Goal: Use online tool/utility: Utilize a website feature to perform a specific function

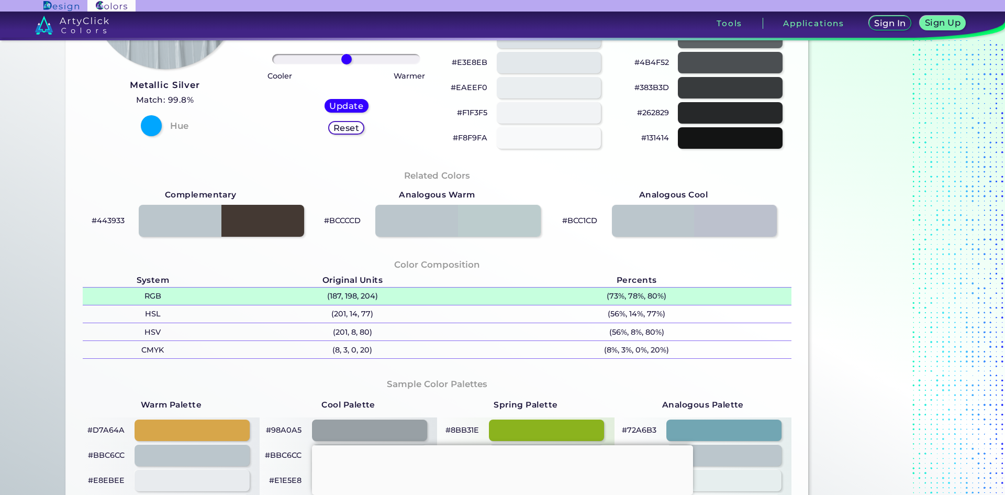
scroll to position [209, 0]
click at [346, 298] on p "(187, 198, 204)" at bounding box center [352, 295] width 259 height 17
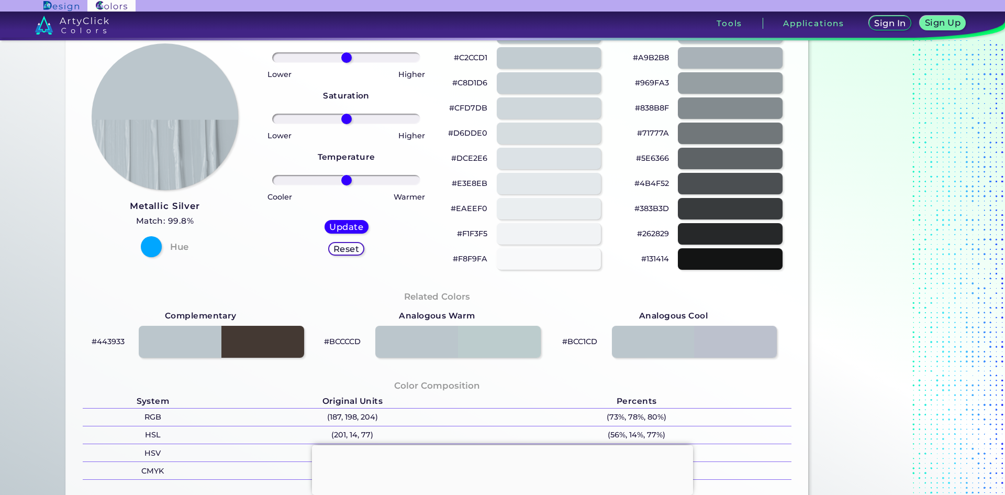
scroll to position [0, 0]
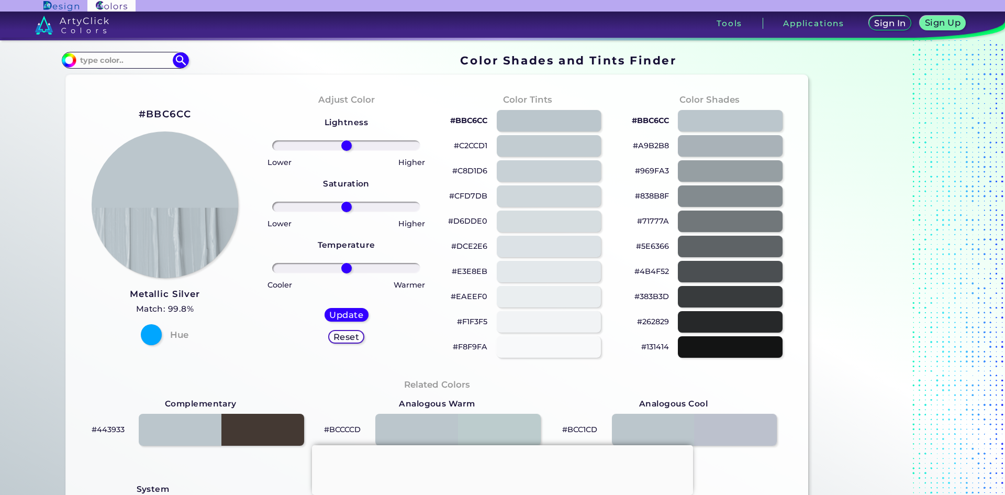
drag, startPoint x: 343, startPoint y: 192, endPoint x: 352, endPoint y: 139, distance: 53.6
click at [352, 139] on div at bounding box center [346, 145] width 165 height 13
drag, startPoint x: 345, startPoint y: 142, endPoint x: 374, endPoint y: 148, distance: 30.4
click at [374, 148] on input "range" at bounding box center [346, 145] width 148 height 10
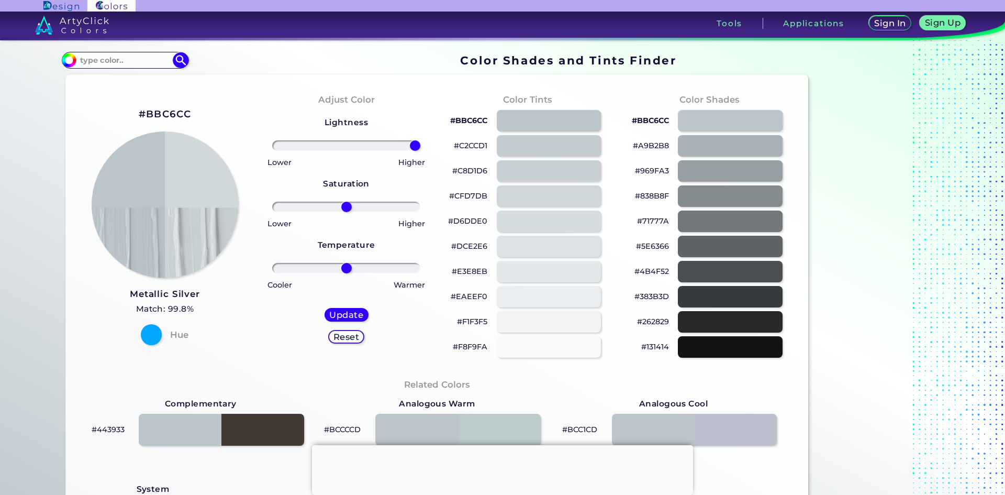
drag, startPoint x: 379, startPoint y: 145, endPoint x: 437, endPoint y: 153, distance: 58.2
type input "100"
click at [420, 151] on input "range" at bounding box center [346, 145] width 148 height 10
drag, startPoint x: 342, startPoint y: 206, endPoint x: 410, endPoint y: 219, distance: 69.2
type input "100"
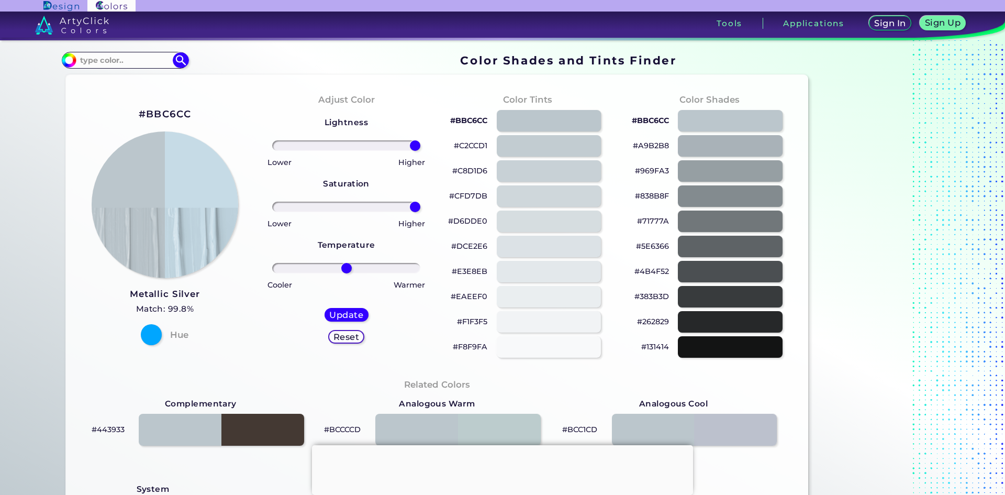
click at [414, 212] on input "range" at bounding box center [346, 207] width 148 height 10
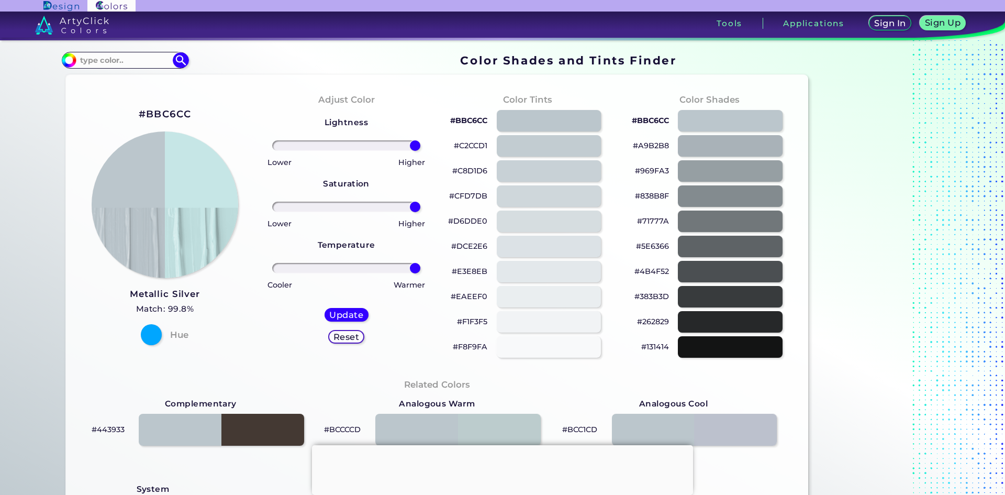
drag, startPoint x: 337, startPoint y: 267, endPoint x: 424, endPoint y: 270, distance: 87.0
type input "100"
click at [420, 270] on input "range" at bounding box center [346, 268] width 148 height 10
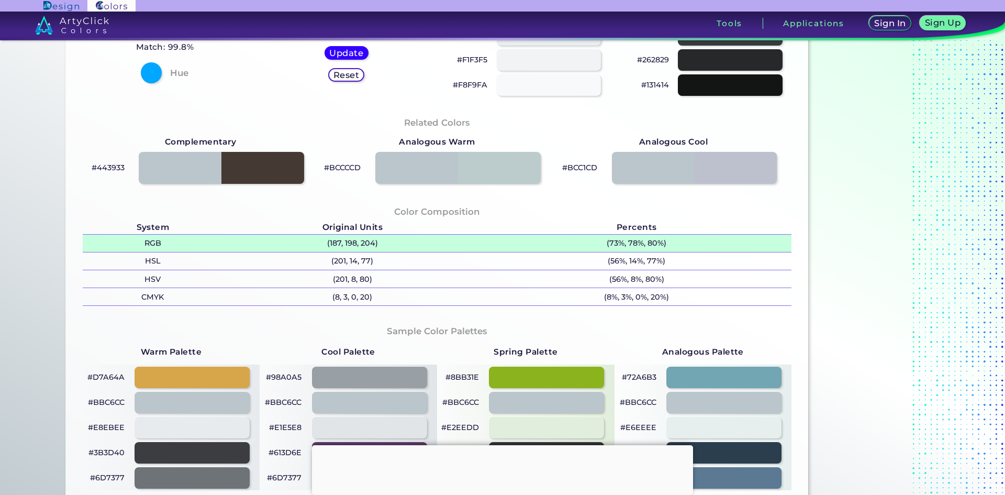
scroll to position [105, 0]
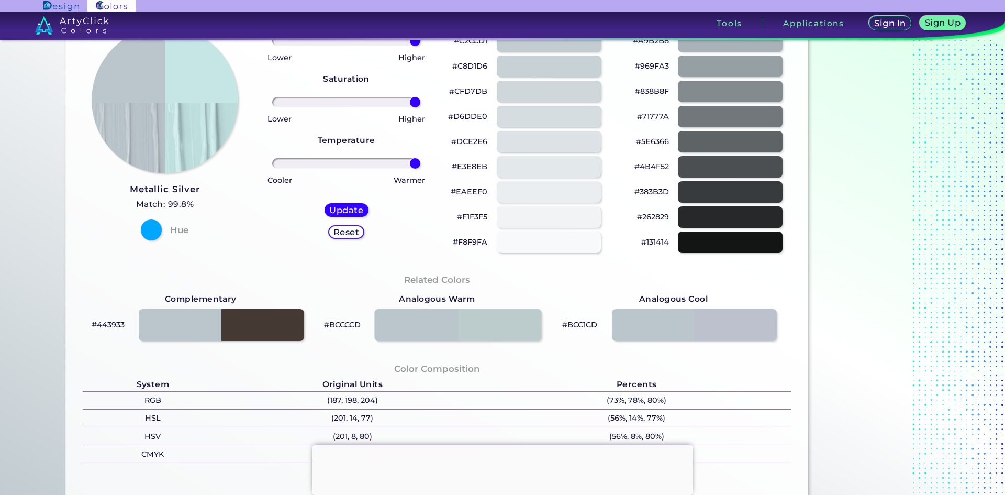
click at [428, 326] on div at bounding box center [457, 325] width 167 height 32
type input "#bccccd"
type input "0"
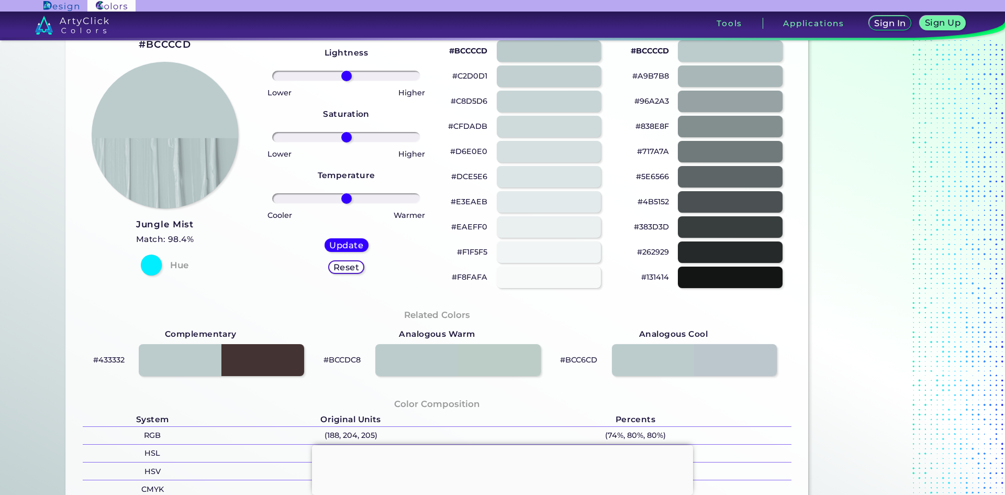
scroll to position [52, 0]
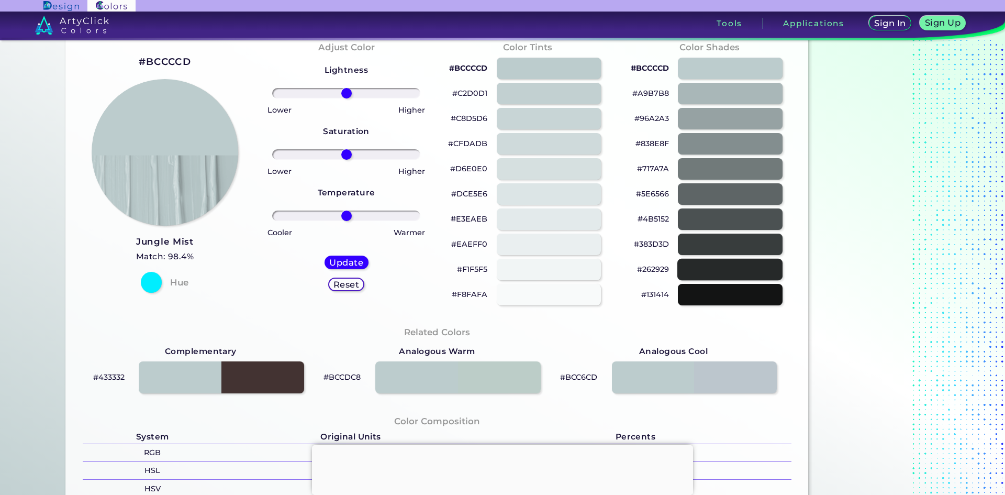
click at [725, 273] on div at bounding box center [730, 269] width 105 height 21
type input "#262929"
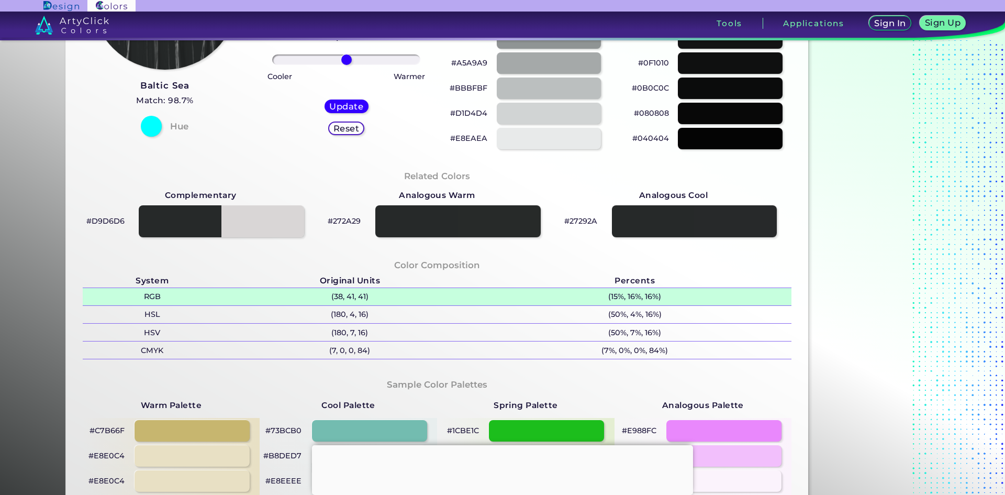
scroll to position [209, 0]
